Goal: Task Accomplishment & Management: Manage account settings

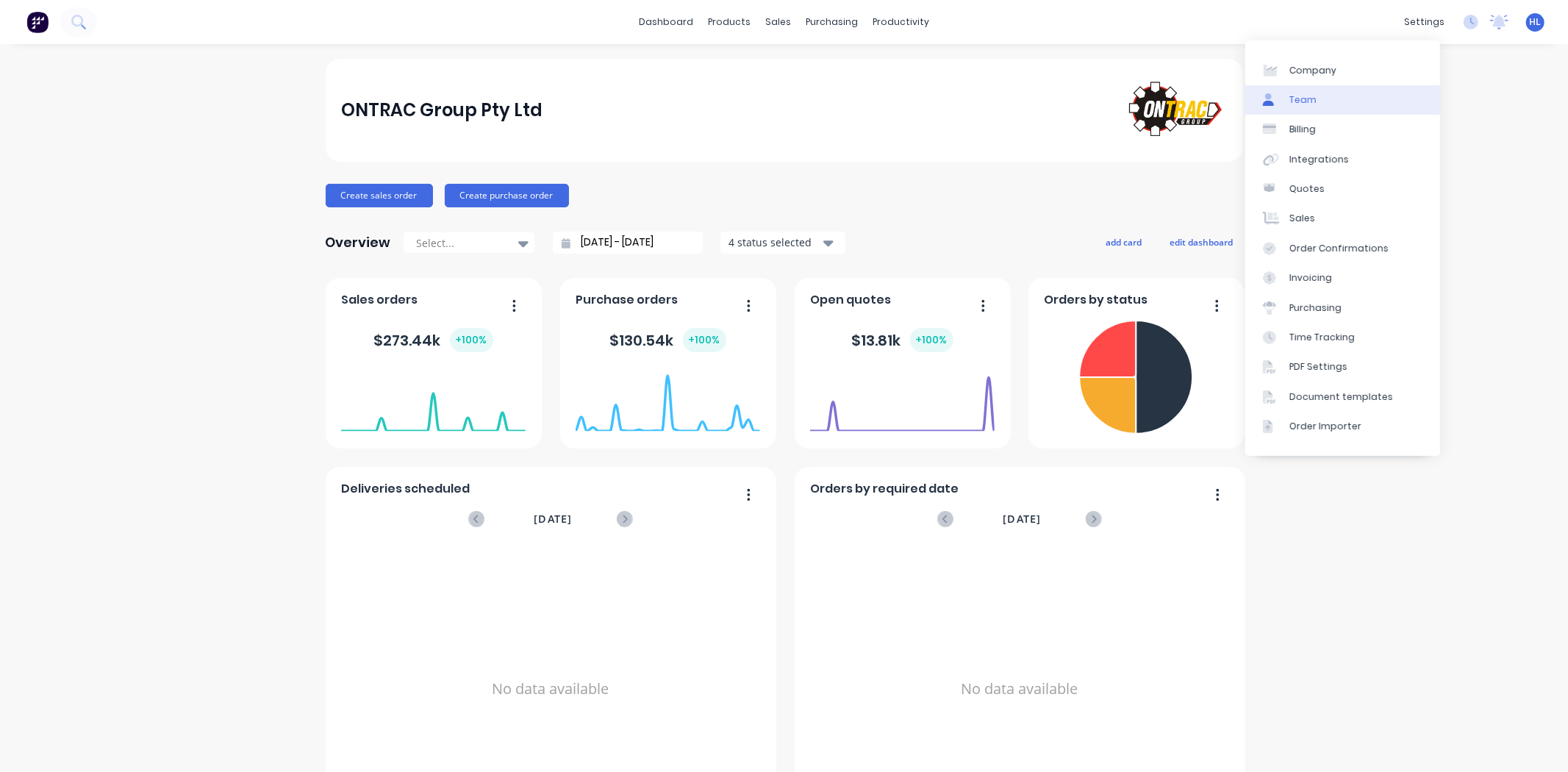
click at [1351, 104] on link "Team" at bounding box center [1342, 100] width 195 height 29
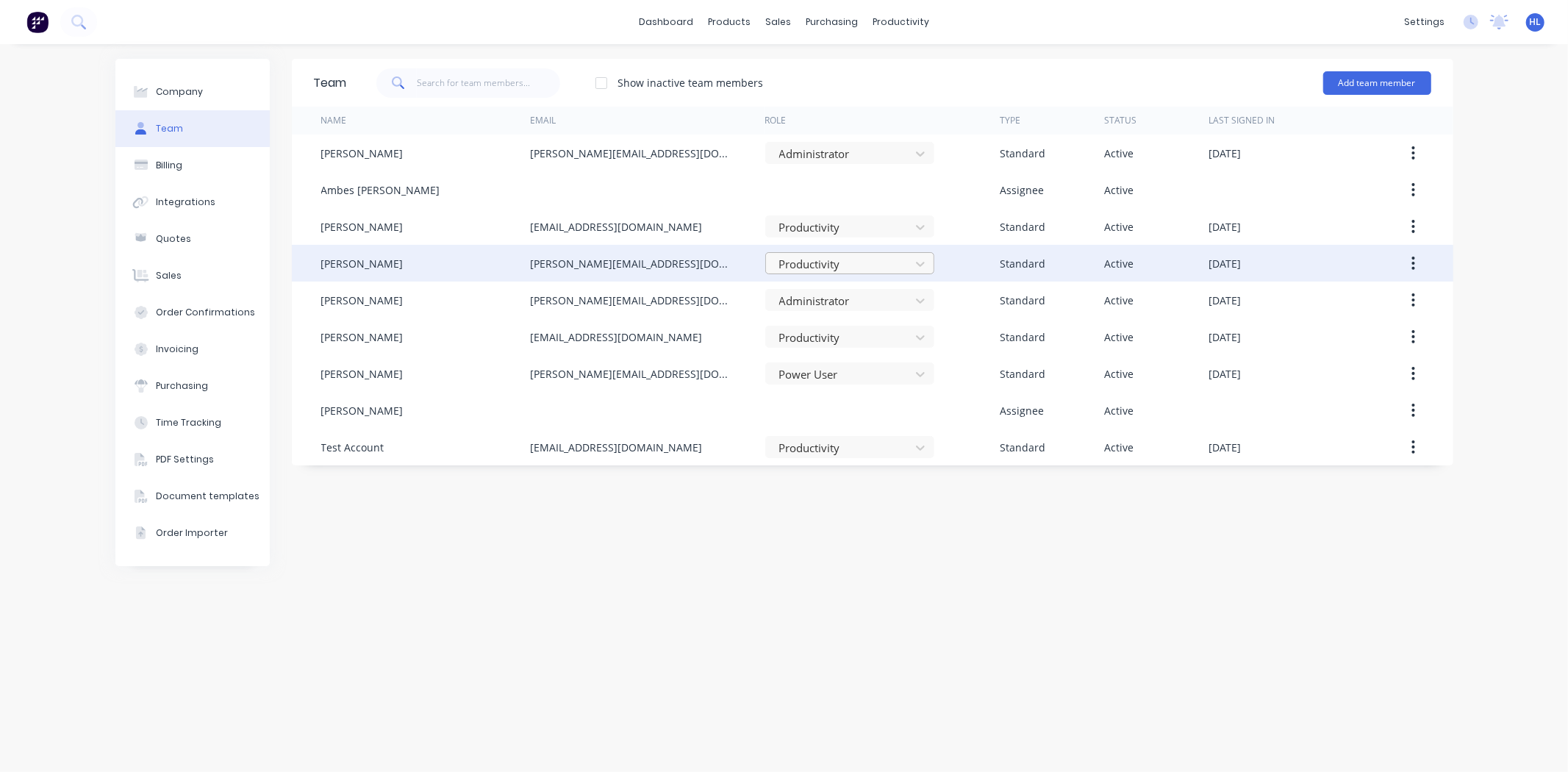
click at [897, 268] on div at bounding box center [840, 264] width 125 height 18
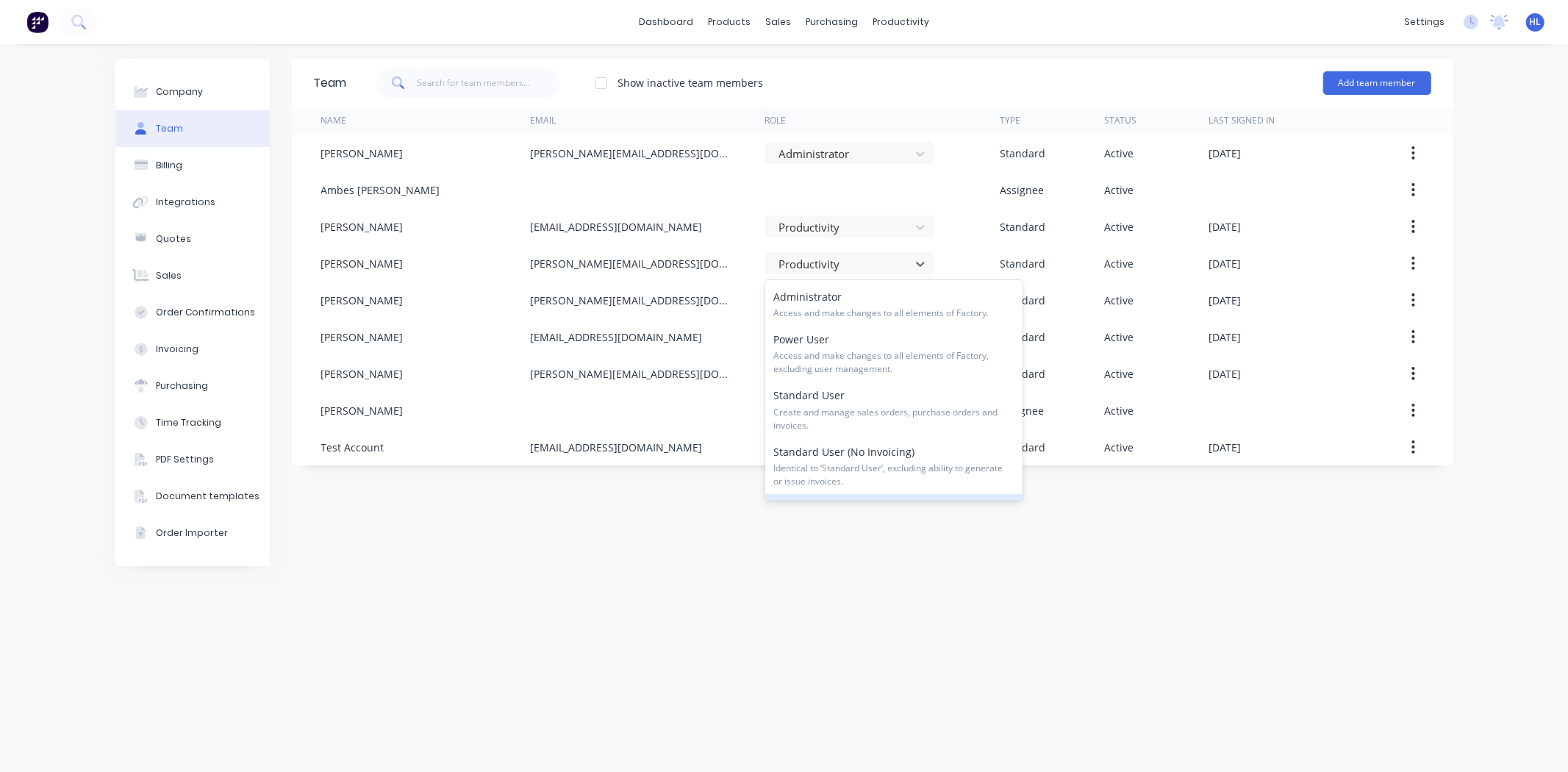
click at [904, 563] on div "Team Show inactive team members Add team member Name Email Role Type Status Las…" at bounding box center [872, 408] width 1162 height 698
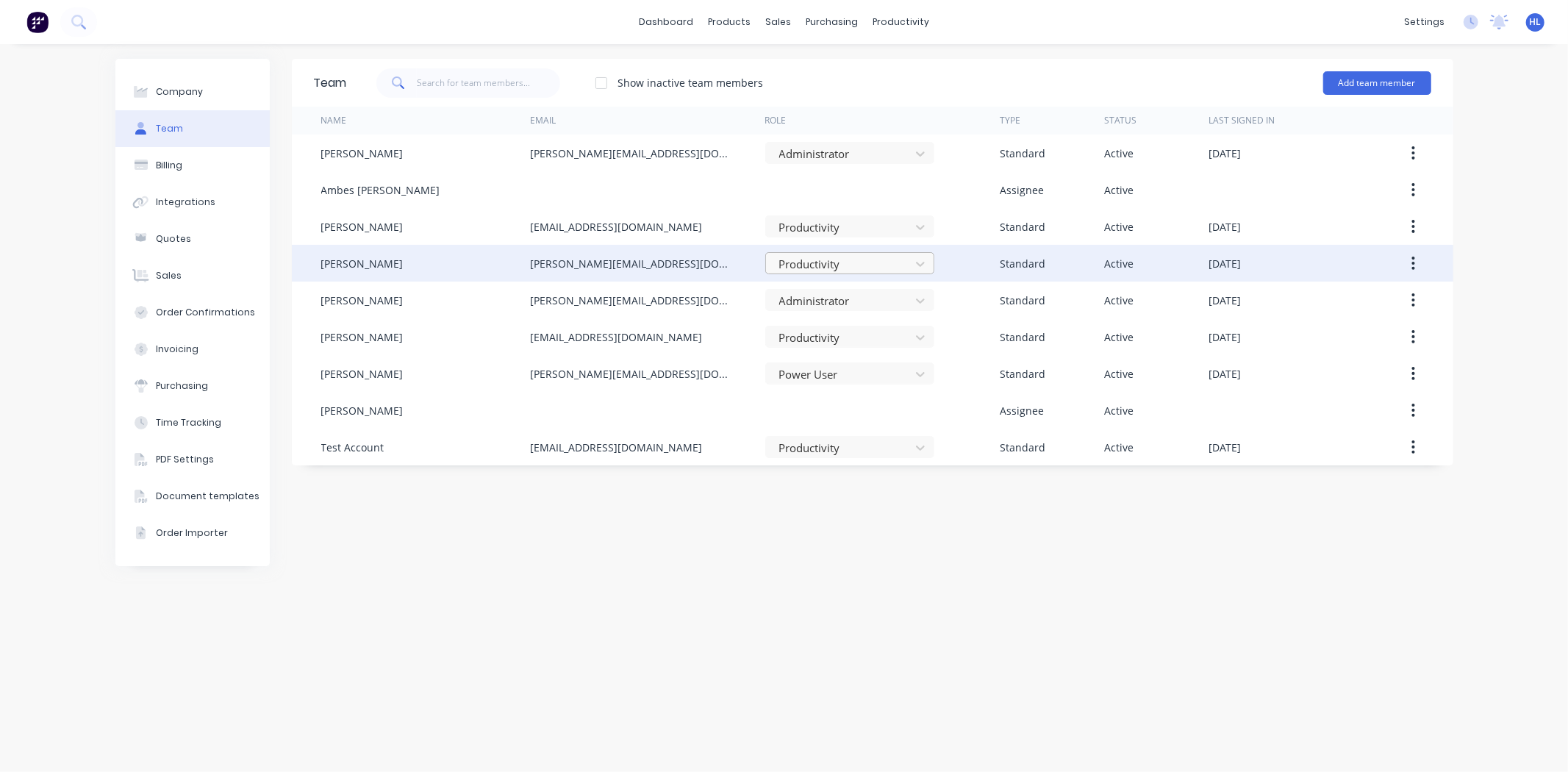
click at [827, 267] on div at bounding box center [840, 264] width 125 height 18
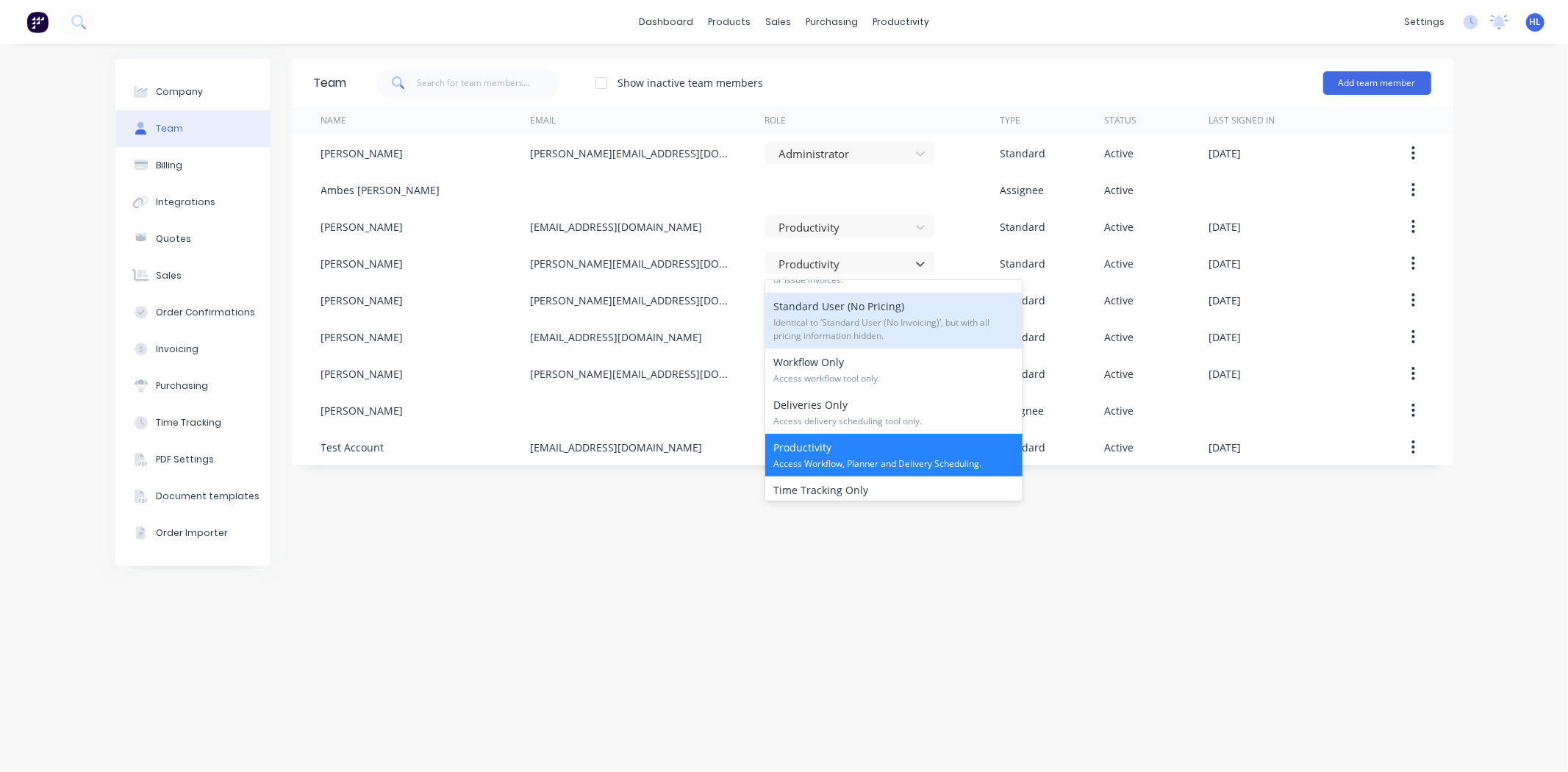
scroll to position [222, 0]
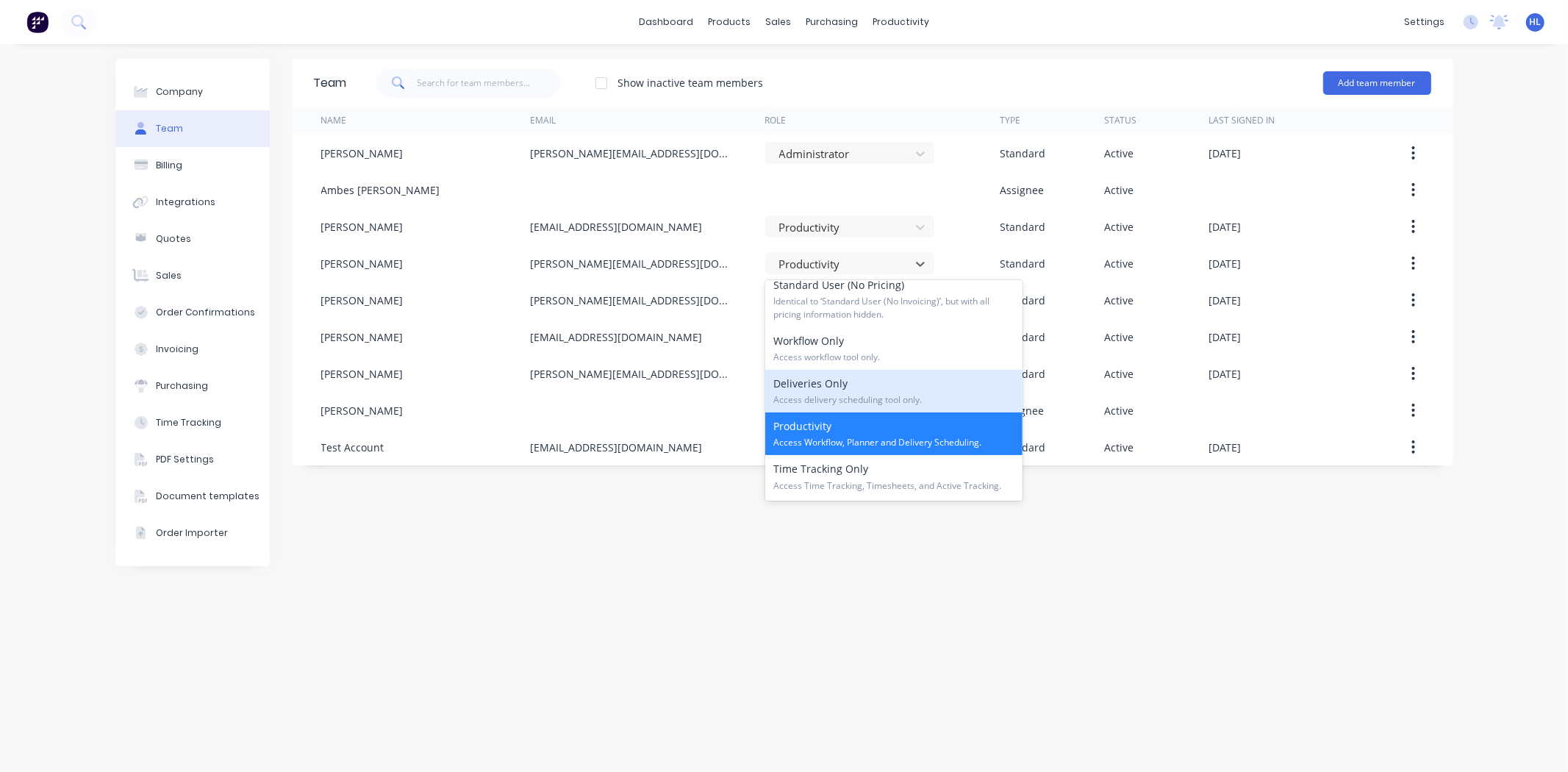
click at [776, 625] on div "Team Show inactive team members Add team member Name Email Role Type Status Las…" at bounding box center [872, 408] width 1162 height 698
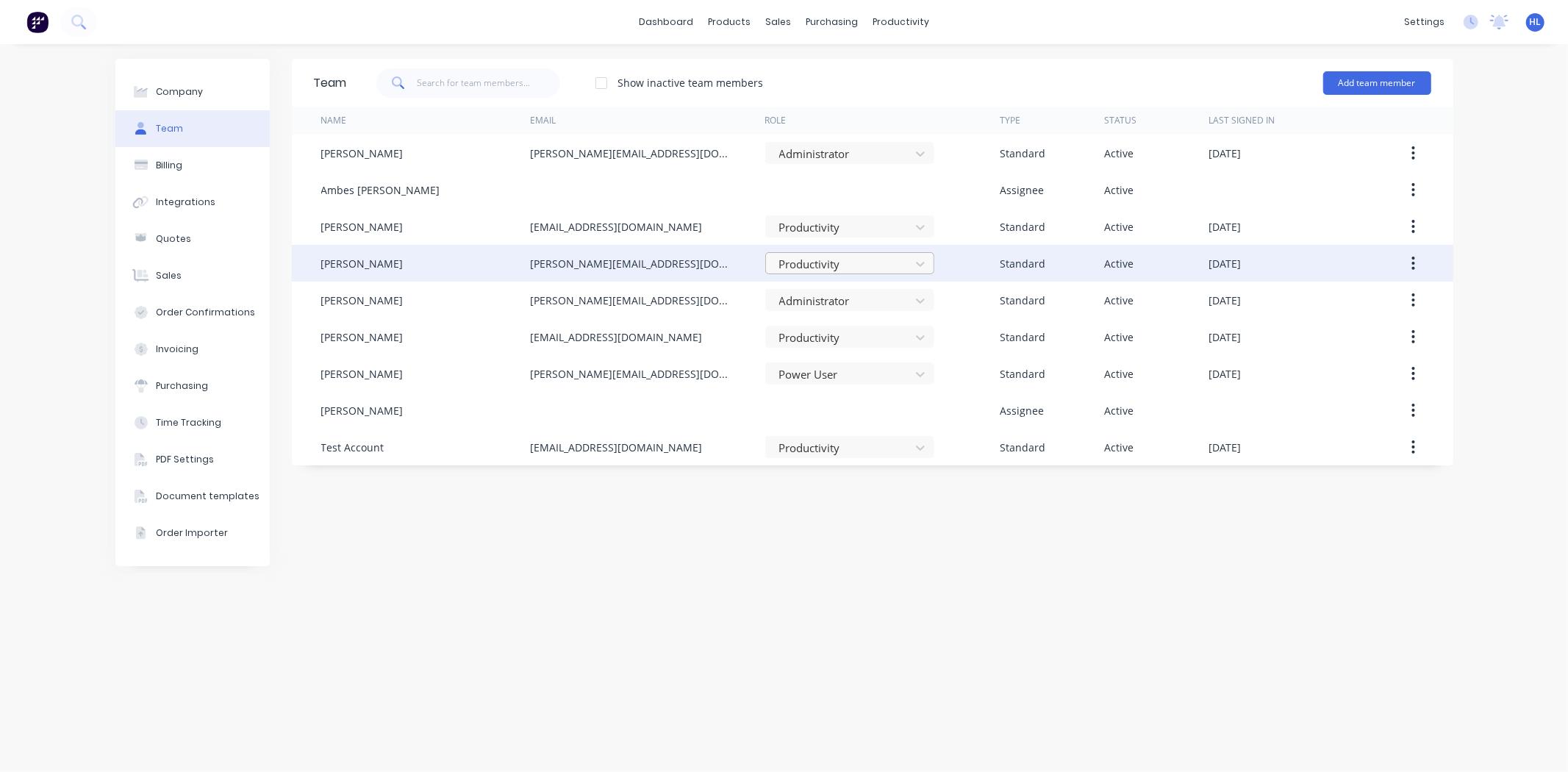
click at [827, 267] on div at bounding box center [840, 264] width 125 height 18
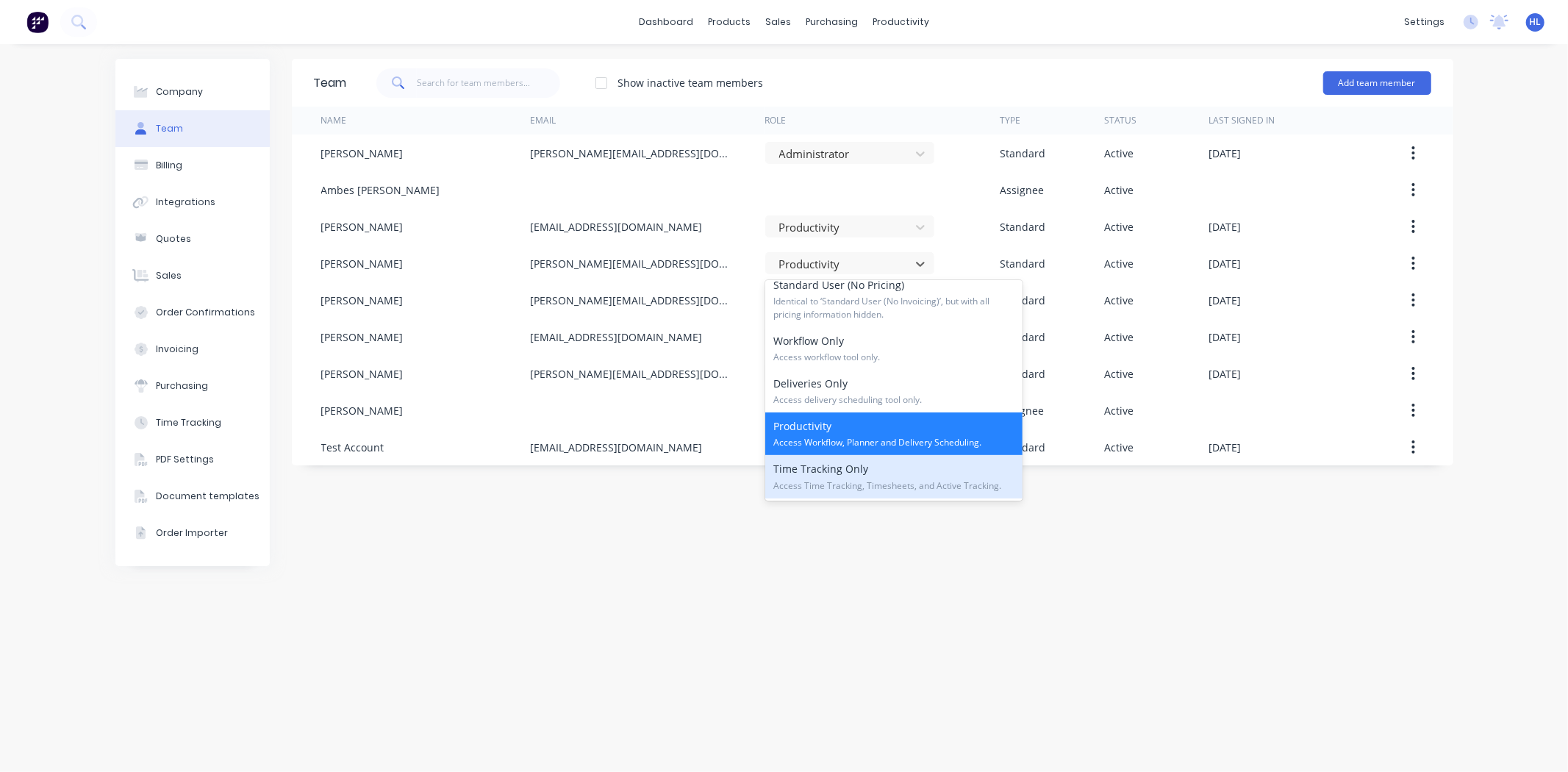
scroll to position [60, 0]
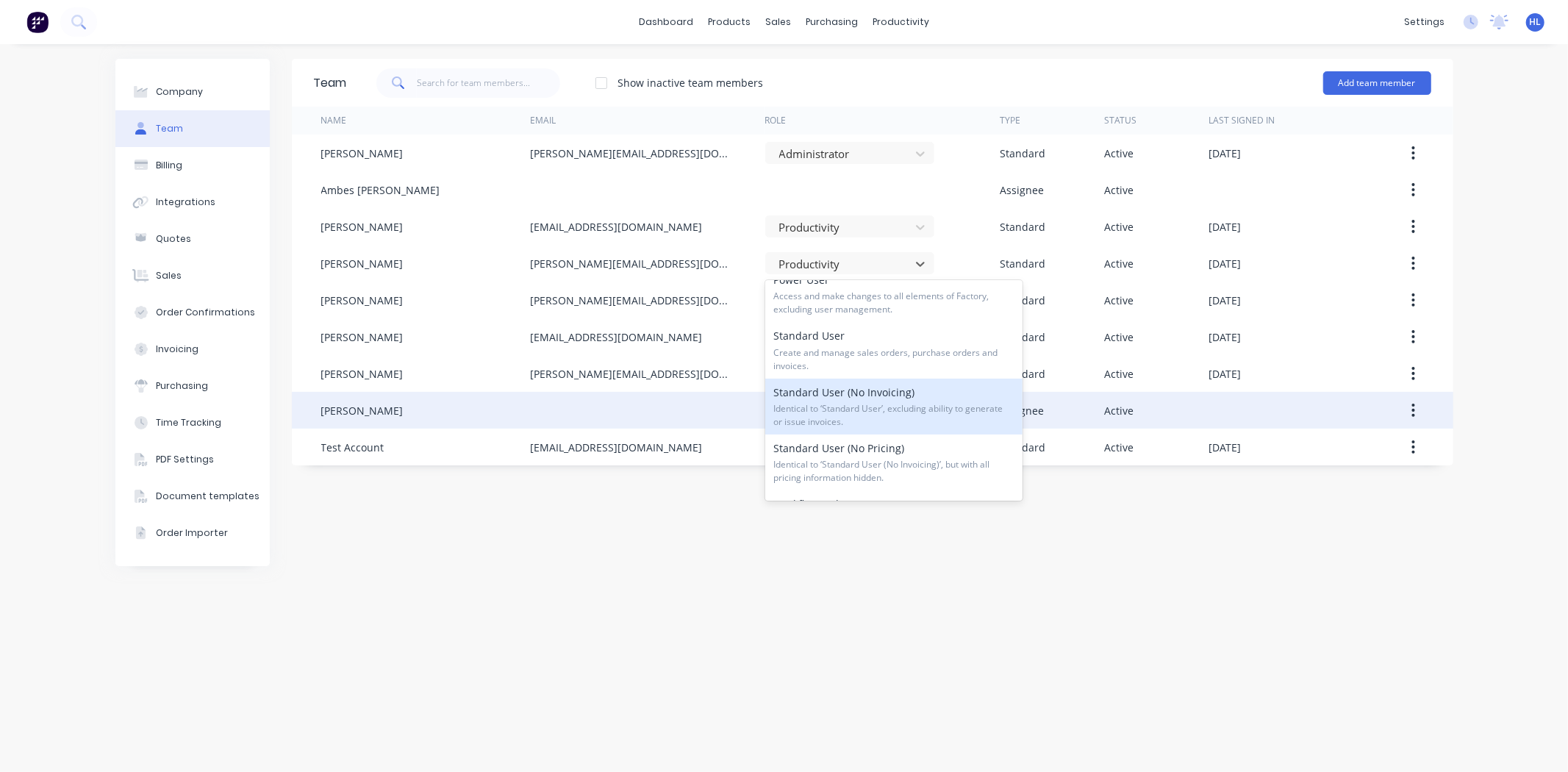
click at [872, 403] on span "Identical to ‘Standard User’, excluding ability to generate or issue invoices." at bounding box center [894, 415] width 240 height 26
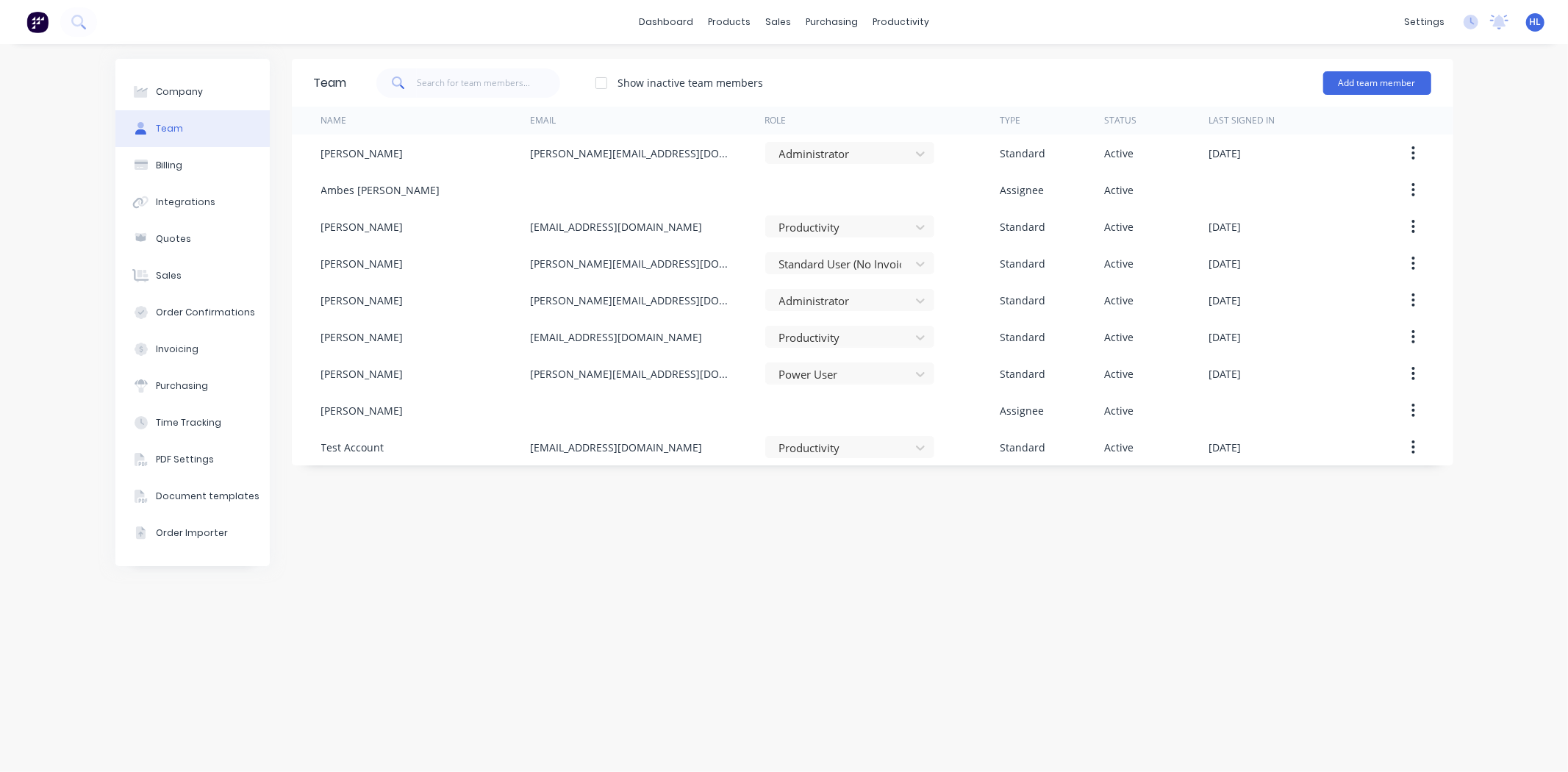
click at [765, 587] on div "Team Show inactive team members Add team member Name Email Role Type Status Las…" at bounding box center [872, 408] width 1162 height 698
click at [836, 29] on div "purchasing" at bounding box center [832, 21] width 67 height 22
click at [692, 11] on link "dashboard" at bounding box center [665, 21] width 69 height 22
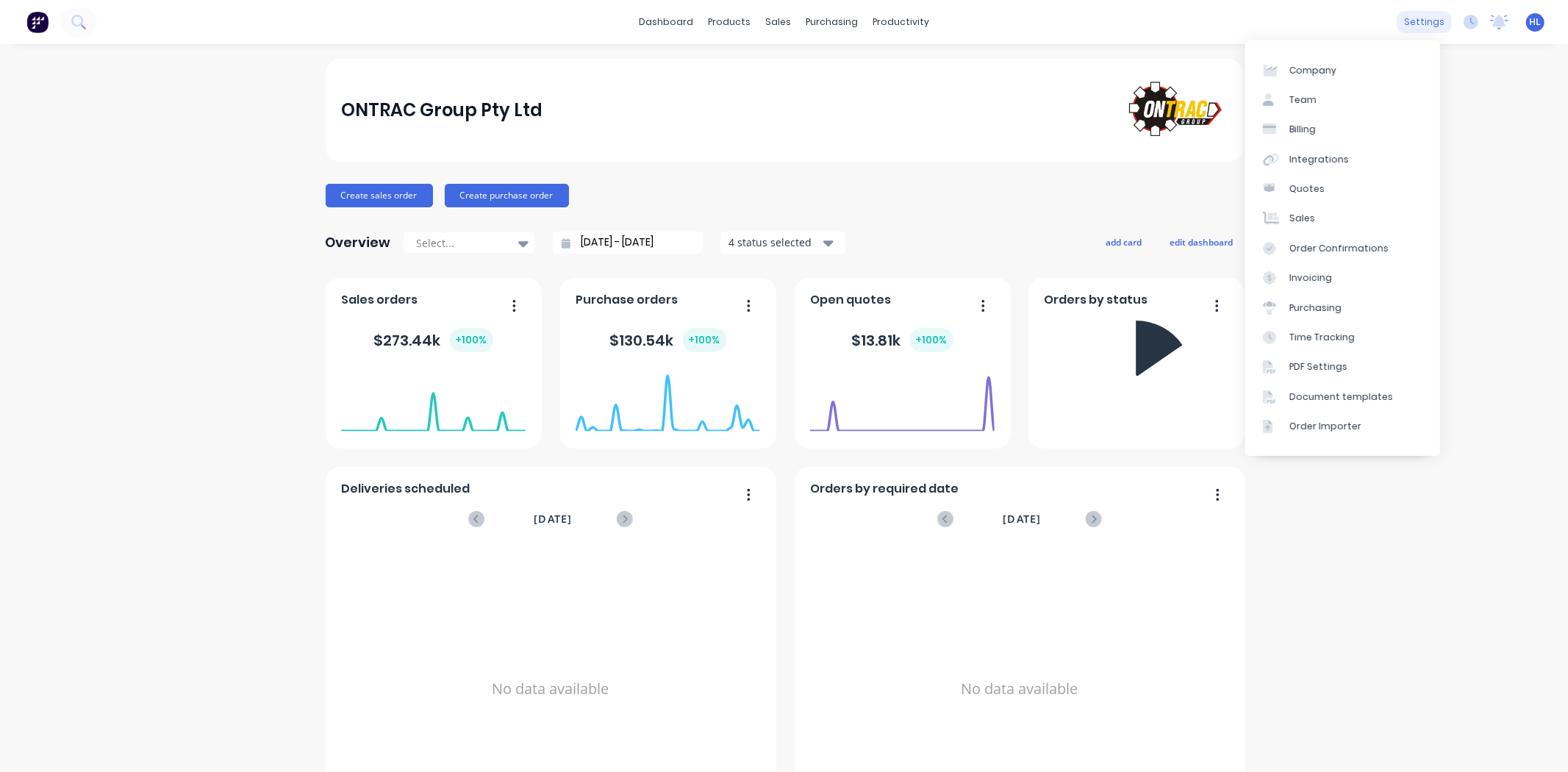
click at [1403, 16] on div "settings" at bounding box center [1424, 21] width 55 height 22
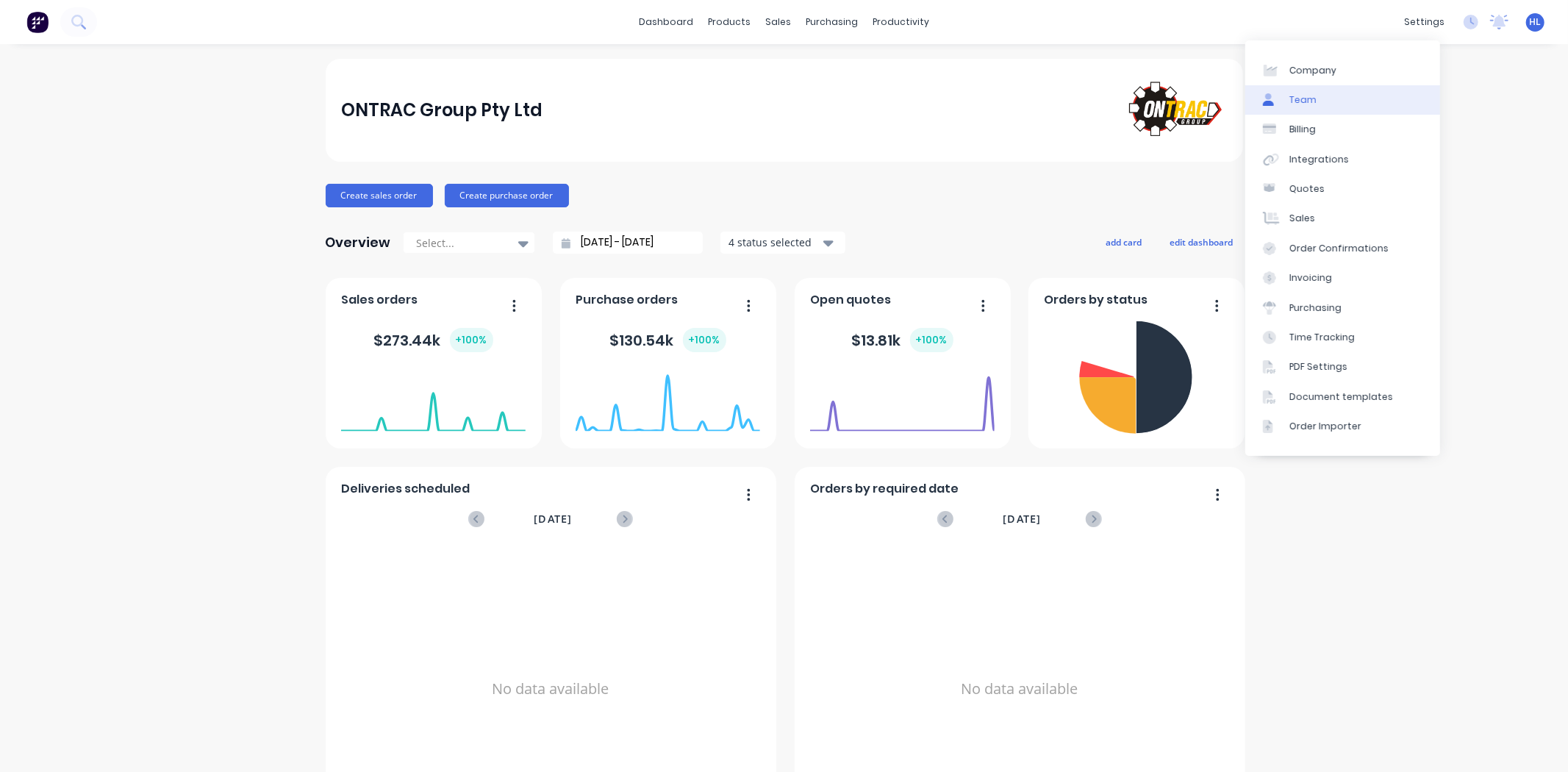
click at [1328, 92] on link "Team" at bounding box center [1342, 100] width 195 height 29
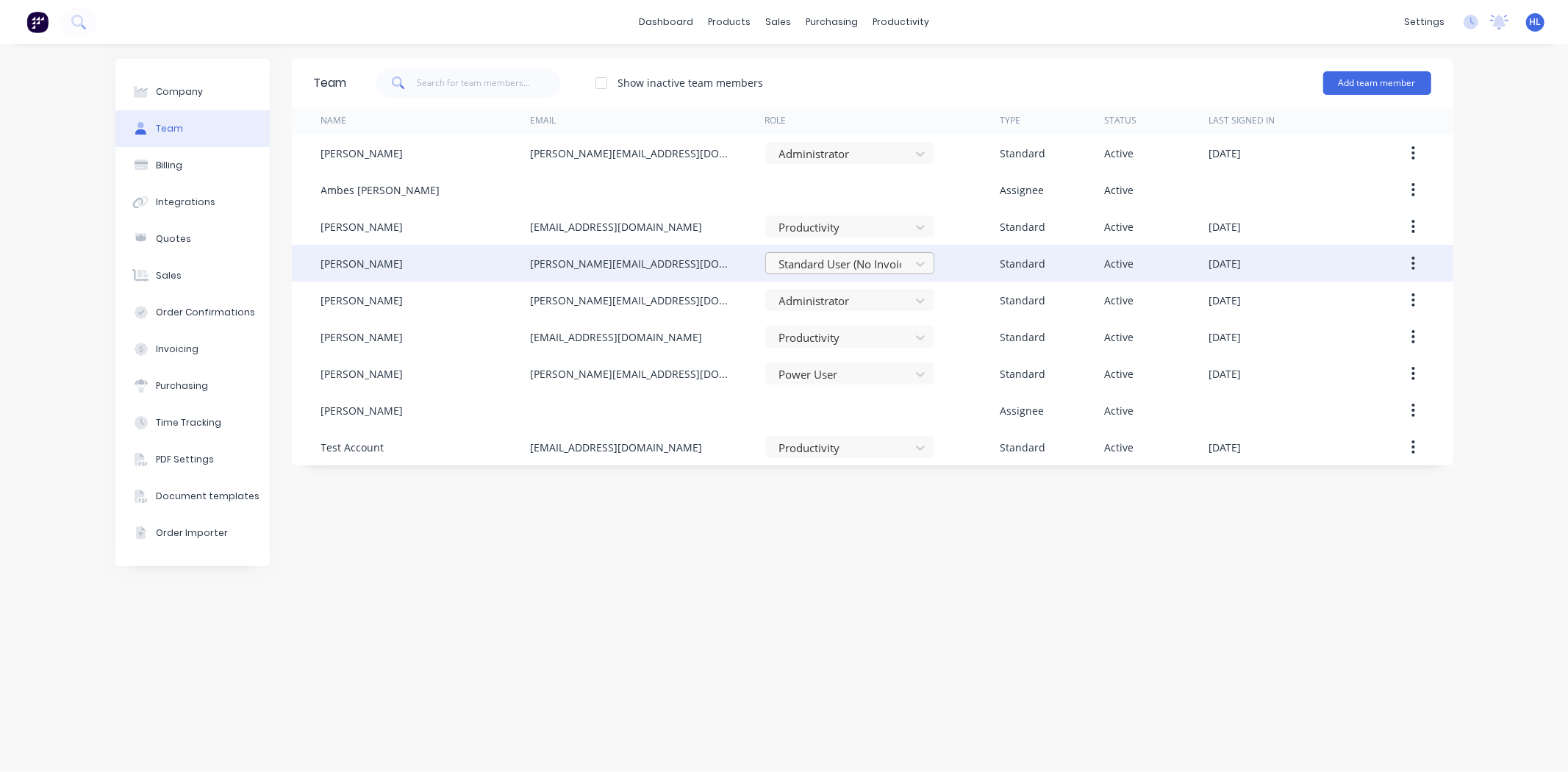
click at [883, 270] on div at bounding box center [840, 264] width 125 height 18
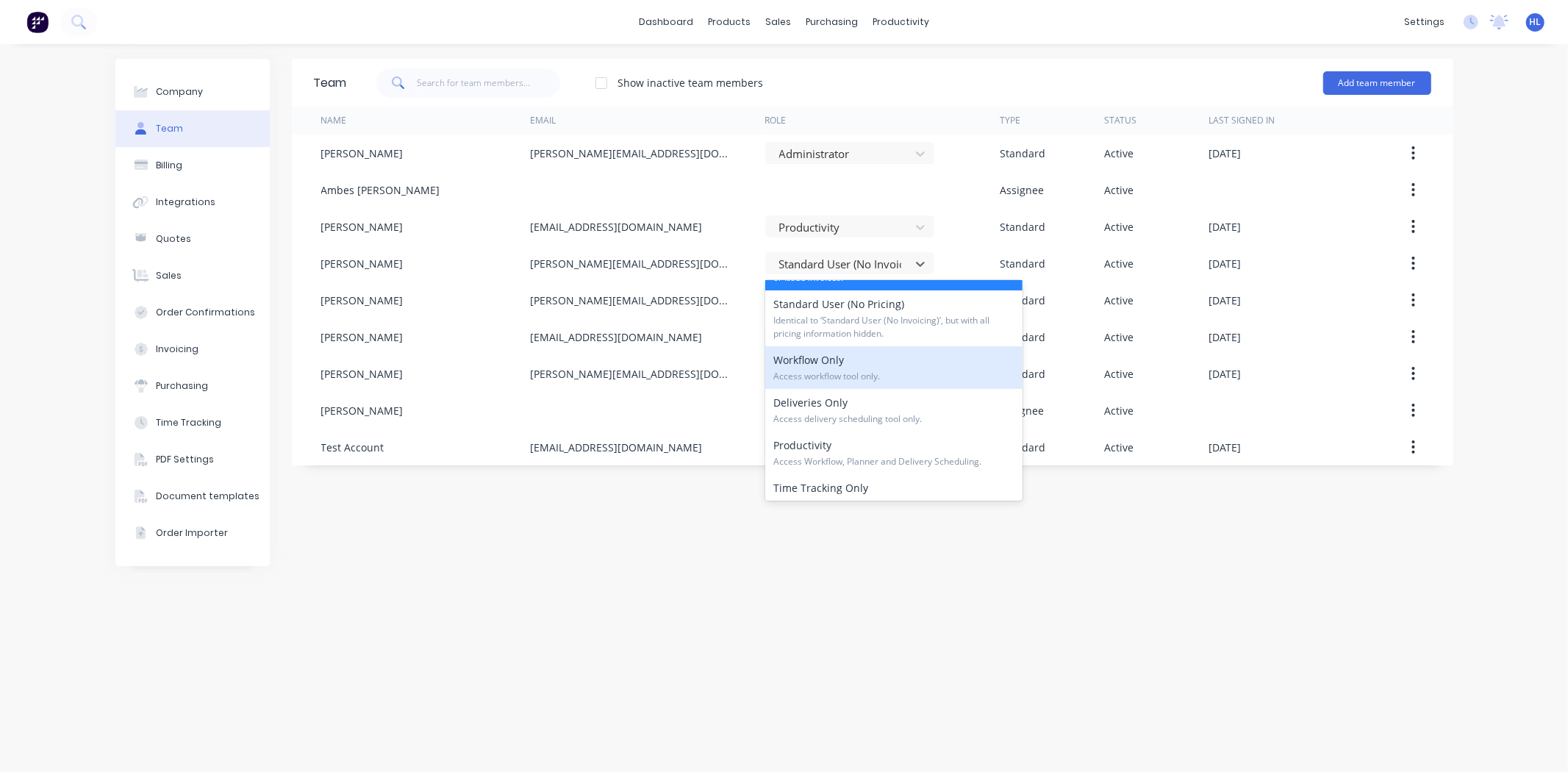
scroll to position [222, 0]
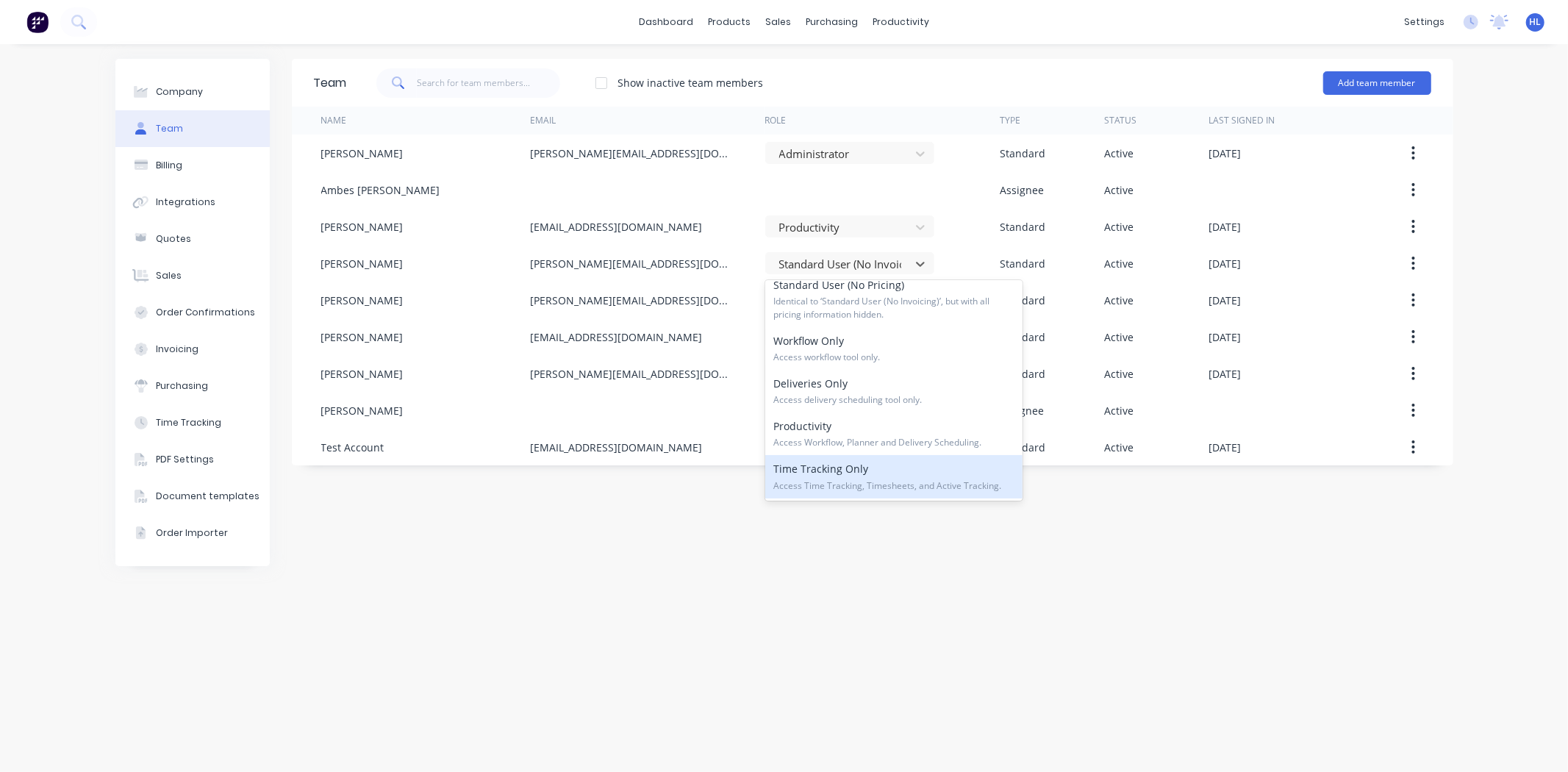
click at [1133, 529] on div "Team Show inactive team members Add team member Name Email Role Type Status Las…" at bounding box center [872, 408] width 1162 height 698
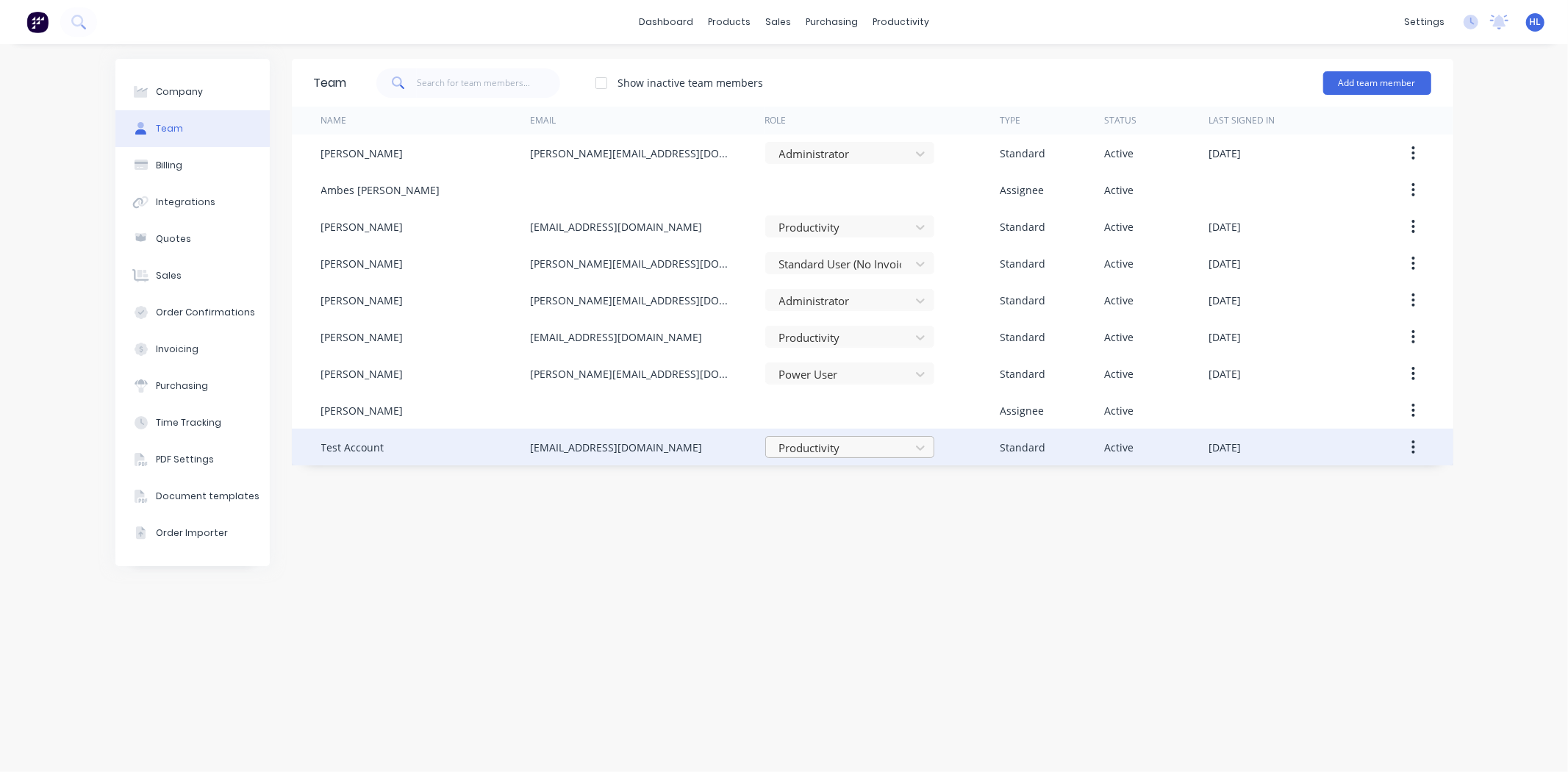
click at [868, 447] on div at bounding box center [840, 448] width 125 height 18
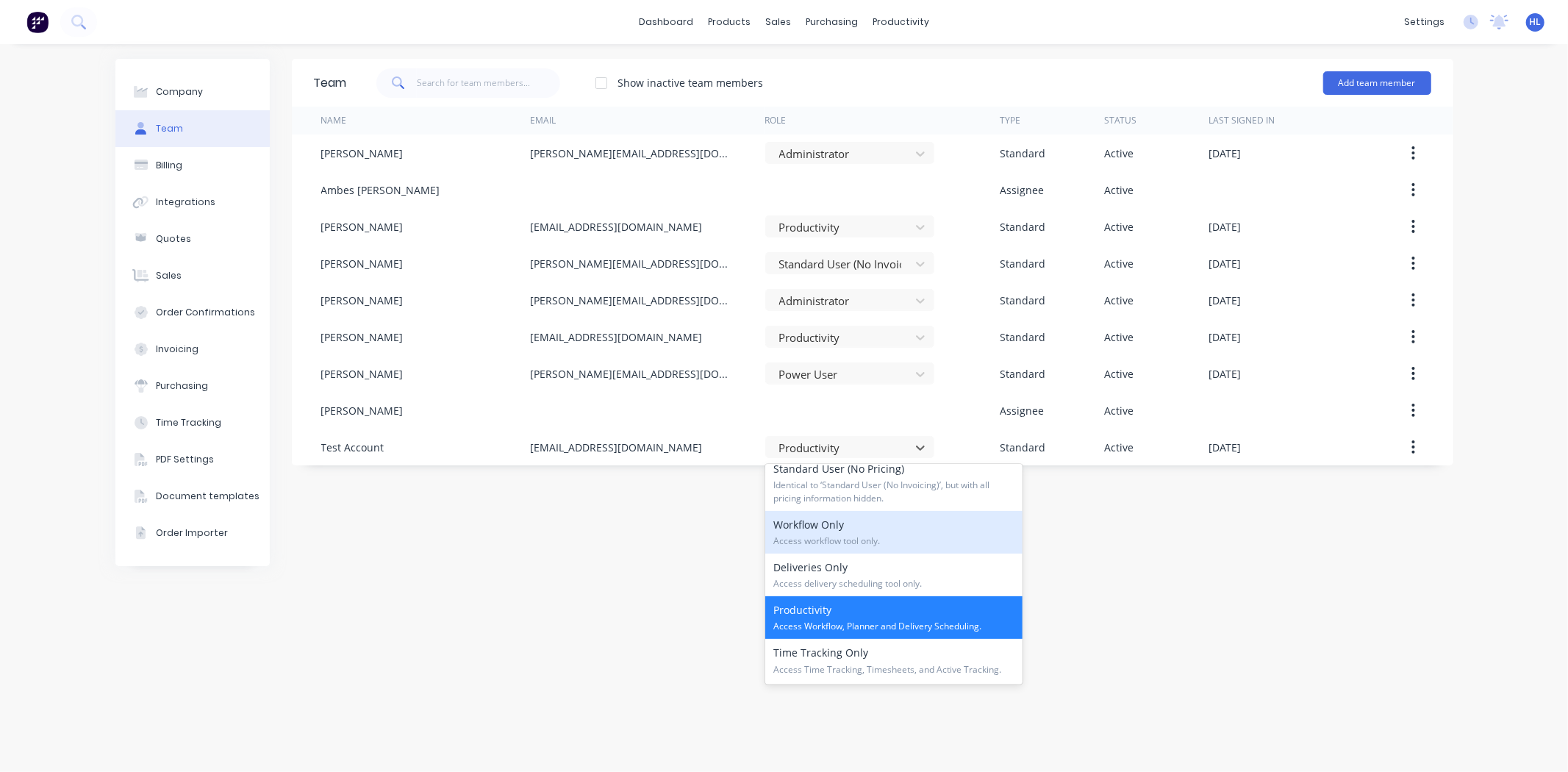
click at [1311, 610] on div "Team Show inactive team members Add team member Name Email Role Type Status Las…" at bounding box center [872, 408] width 1162 height 698
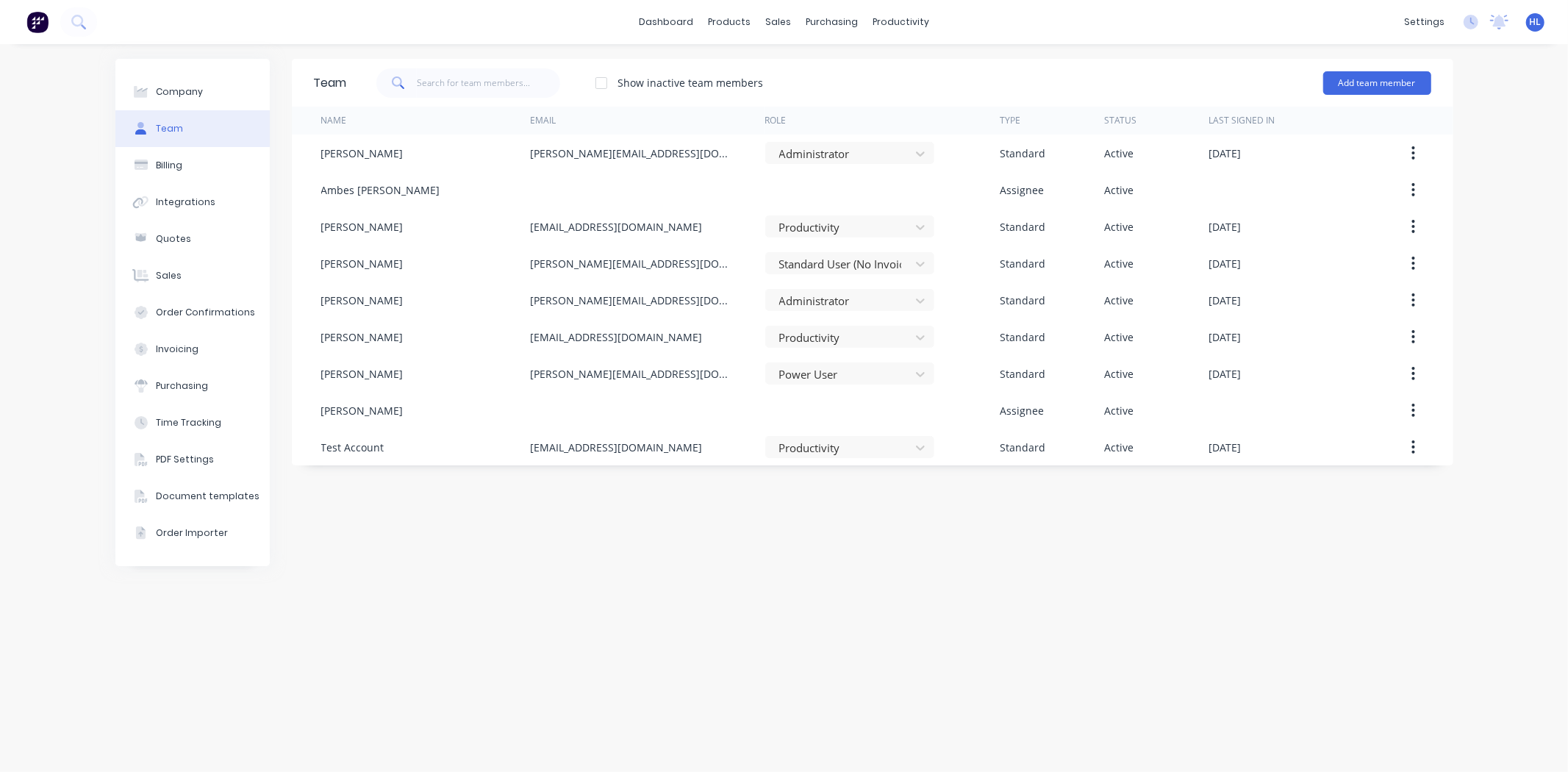
click at [1042, 534] on div "Team Show inactive team members Add team member Name Email Role Type Status Las…" at bounding box center [872, 408] width 1162 height 698
click at [659, 28] on link "dashboard" at bounding box center [665, 21] width 69 height 22
